Goal: Navigation & Orientation: Find specific page/section

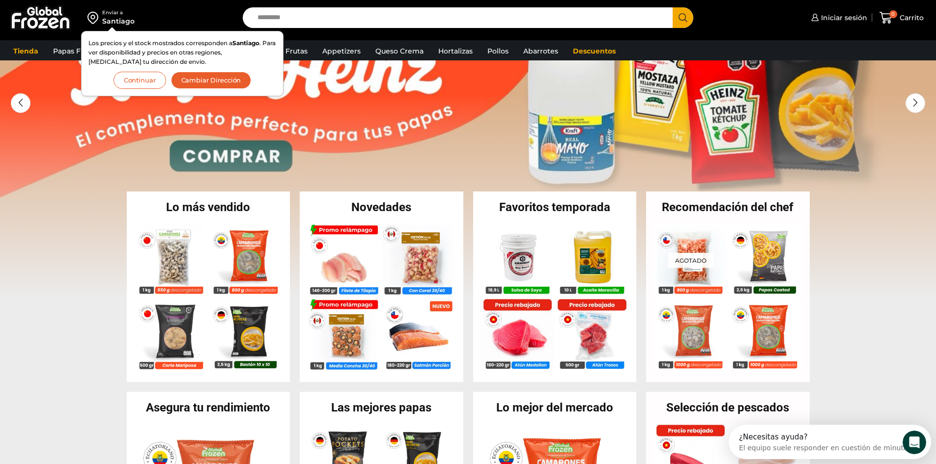
scroll to position [49, 0]
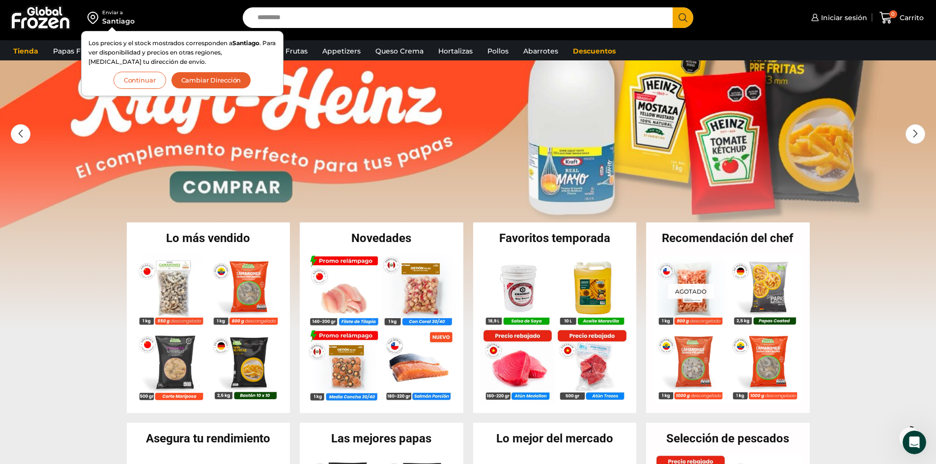
click at [140, 84] on button "Continuar" at bounding box center [139, 80] width 53 height 17
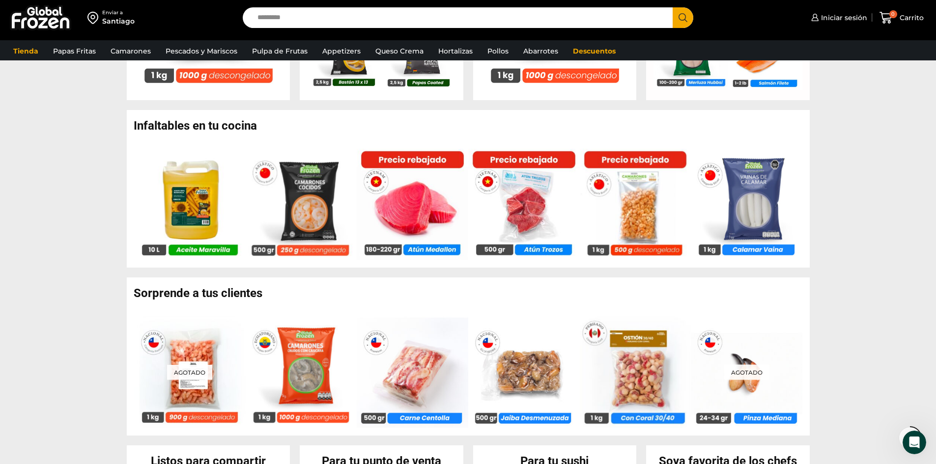
scroll to position [540, 0]
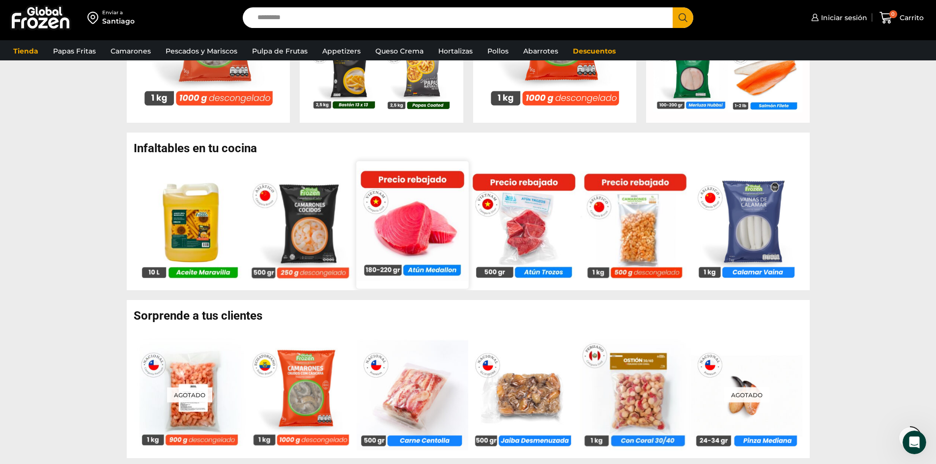
click at [422, 224] on img at bounding box center [412, 224] width 112 height 112
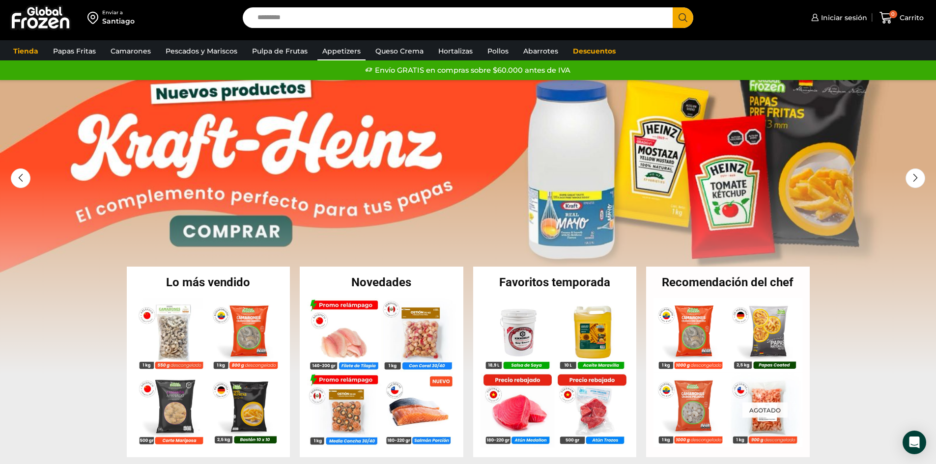
click at [354, 53] on link "Appetizers" at bounding box center [341, 51] width 48 height 19
